Goal: Task Accomplishment & Management: Use online tool/utility

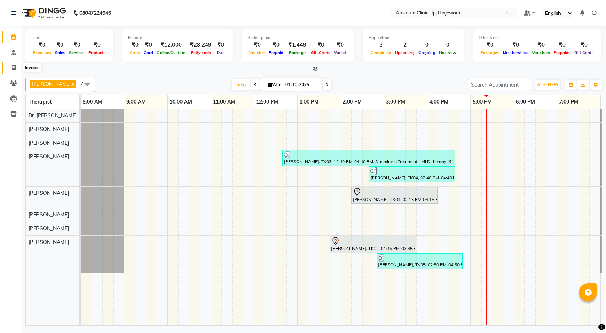
click at [12, 65] on icon at bounding box center [14, 67] width 4 height 5
select select "service"
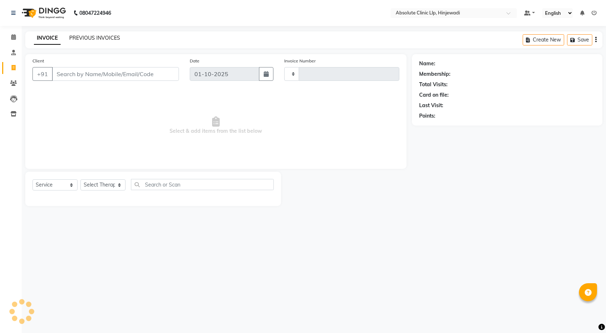
click at [101, 41] on link "PREVIOUS INVOICES" at bounding box center [94, 38] width 51 height 6
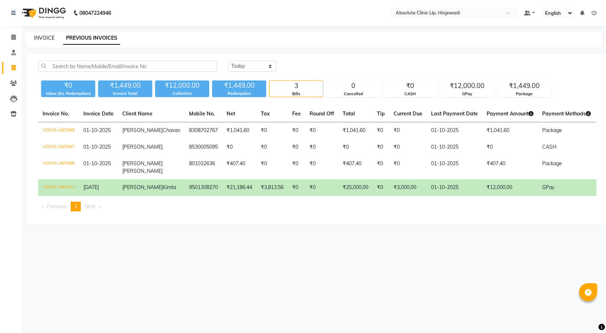
click at [47, 37] on link "INVOICE" at bounding box center [44, 38] width 21 height 6
select select "service"
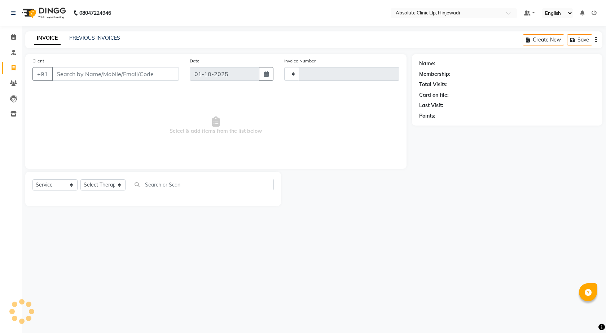
click at [54, 13] on img at bounding box center [42, 13] width 49 height 20
